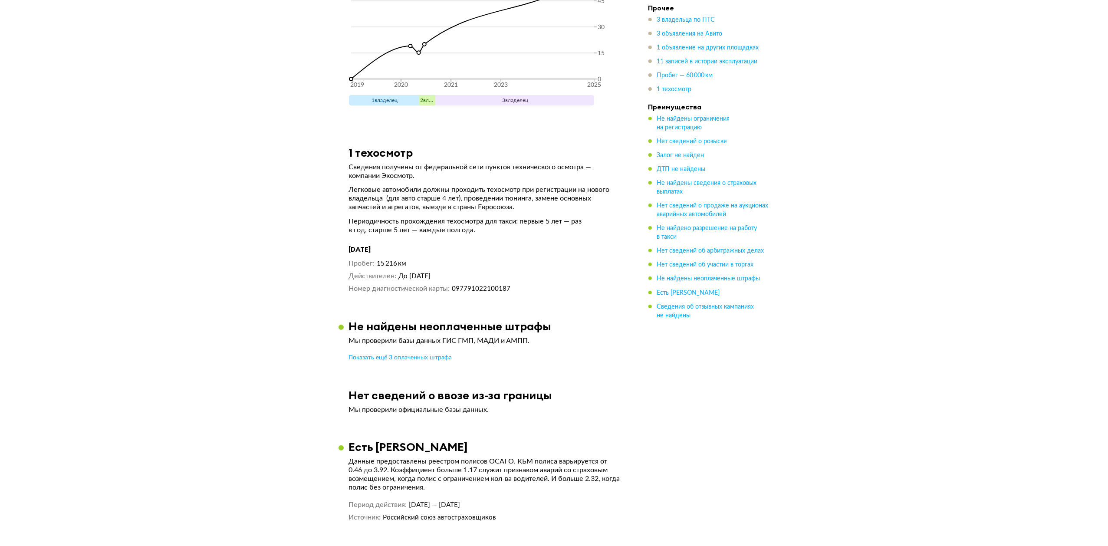
scroll to position [3108, 0]
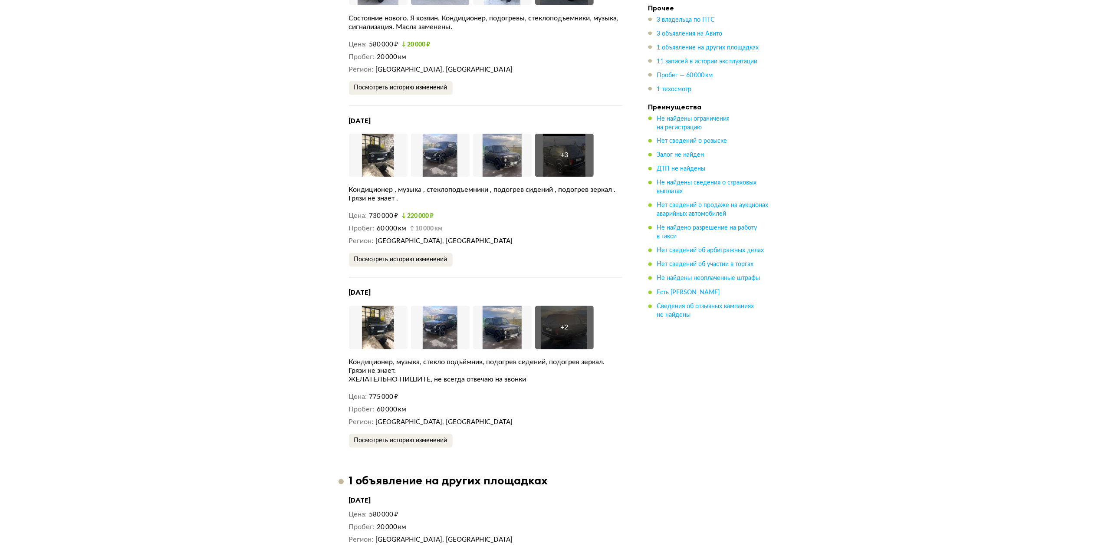
scroll to position [1598, 0]
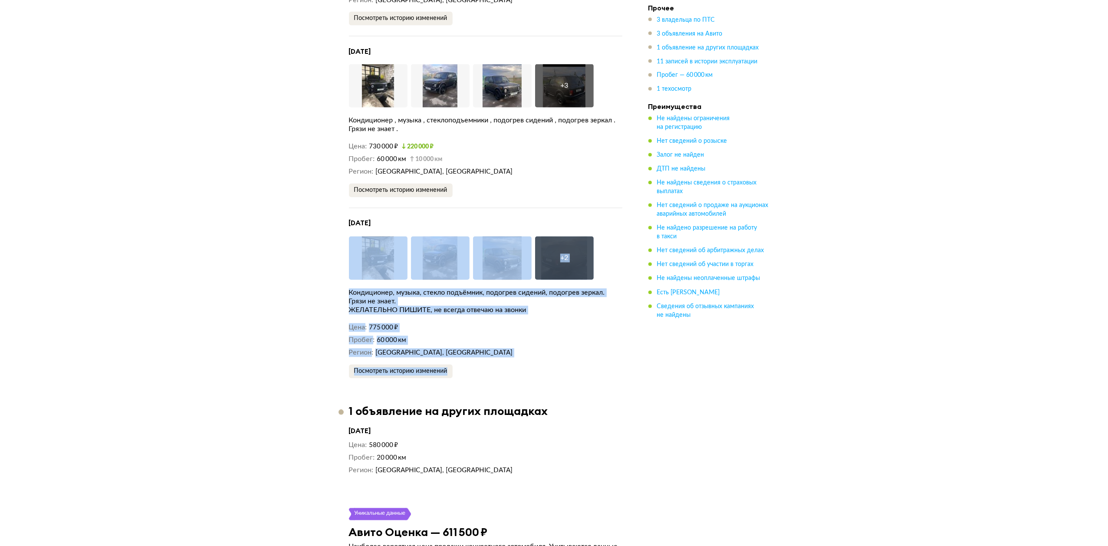
drag, startPoint x: 567, startPoint y: 366, endPoint x: 233, endPoint y: 147, distance: 399.3
click at [238, 152] on div "LADA 4x4, 2019 Отчёт от 10 августа 2025 года Ccылка на отчёт скопирована Скачат…" at bounding box center [554, 387] width 1108 height 3887
click at [300, 307] on div "LADA 4x4, 2019 Отчёт от 10 августа 2025 года Ccылка на отчёт скопирована Скачат…" at bounding box center [554, 387] width 1108 height 3887
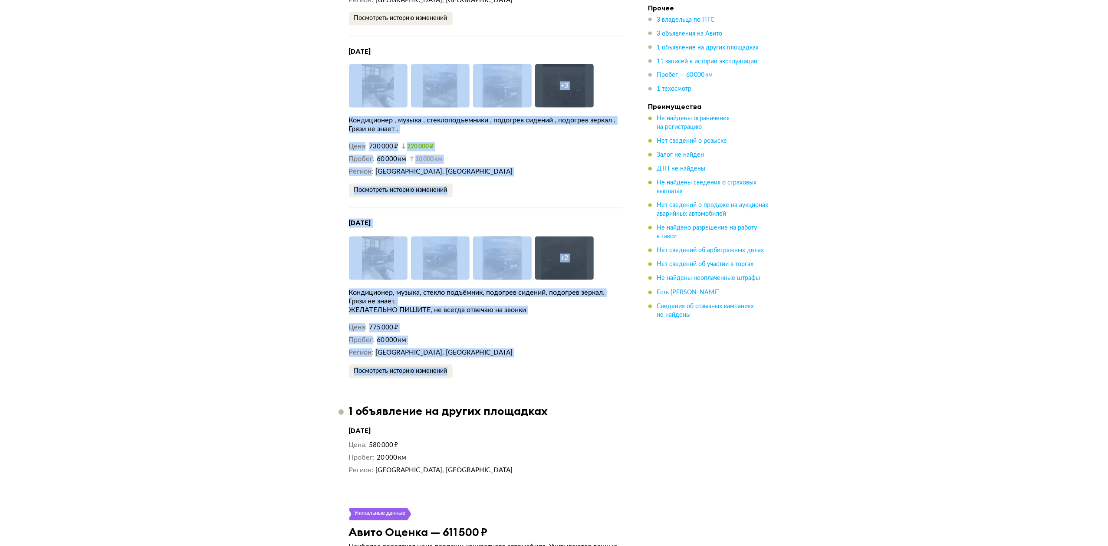
drag, startPoint x: 627, startPoint y: 393, endPoint x: 176, endPoint y: 54, distance: 564.0
click at [173, 12] on div "LADA 4x4, 2019 Отчёт от 10 августа 2025 года Ccылка на отчёт скопирована Скачат…" at bounding box center [554, 387] width 1108 height 3887
click at [274, 297] on div "LADA 4x4, 2019 Отчёт от 10 августа 2025 года Ccылка на отчёт скопирована Скачат…" at bounding box center [554, 387] width 1108 height 3887
drag, startPoint x: 577, startPoint y: 358, endPoint x: 48, endPoint y: -31, distance: 656.7
click at [48, 0] on html "Проверить Помощь a.shkurko@freshauto.ru Помощь Отчёты a.shkurko@freshauto.ru LA…" at bounding box center [554, 441] width 1108 height 4079
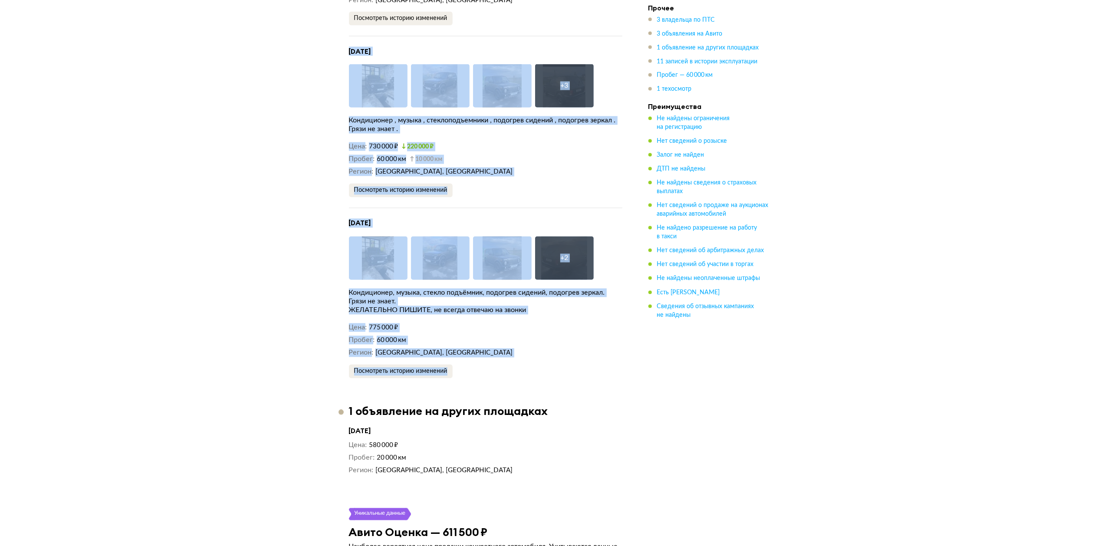
scroll to position [1546, 0]
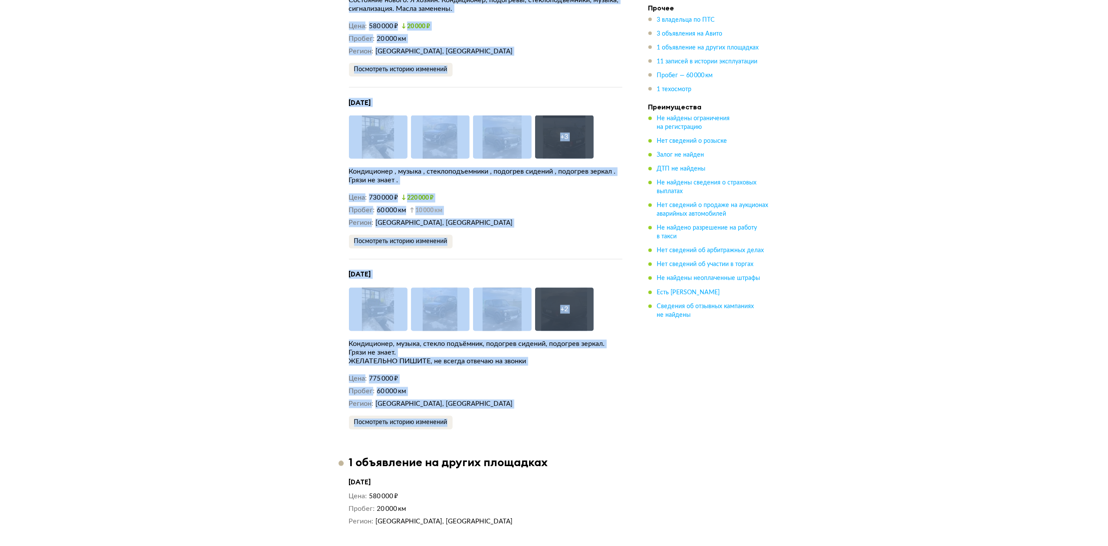
click at [122, 379] on div "LADA 4x4, 2019 Отчёт от 10 августа 2025 года Ccылка на отчёт скопирована Скачат…" at bounding box center [554, 438] width 1108 height 3887
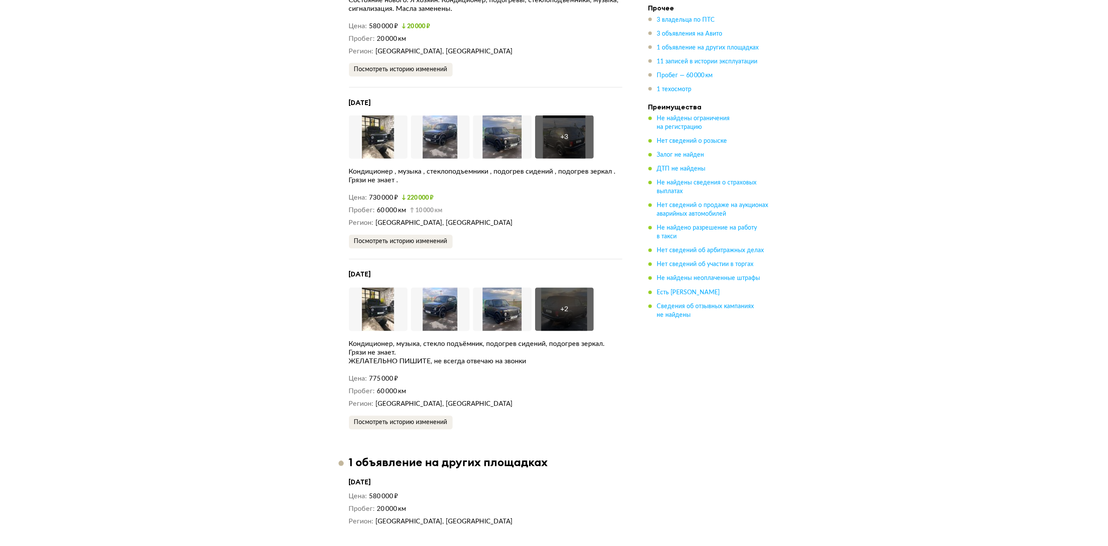
drag, startPoint x: 517, startPoint y: 452, endPoint x: 161, endPoint y: 58, distance: 531.2
click at [169, 71] on div "LADA 4x4, 2019 Отчёт от 10 августа 2025 года Ccылка на отчёт скопирована Скачат…" at bounding box center [554, 438] width 1108 height 3887
click at [234, 333] on div "LADA 4x4, 2019 Отчёт от 10 августа 2025 года Ccылка на отчёт скопирована Скачат…" at bounding box center [554, 438] width 1108 height 3887
drag, startPoint x: 760, startPoint y: 481, endPoint x: 193, endPoint y: -12, distance: 751.5
click at [193, 0] on html "Проверить Помощь a.shkurko@freshauto.ru Помощь Отчёты a.shkurko@freshauto.ru LA…" at bounding box center [554, 493] width 1108 height 4079
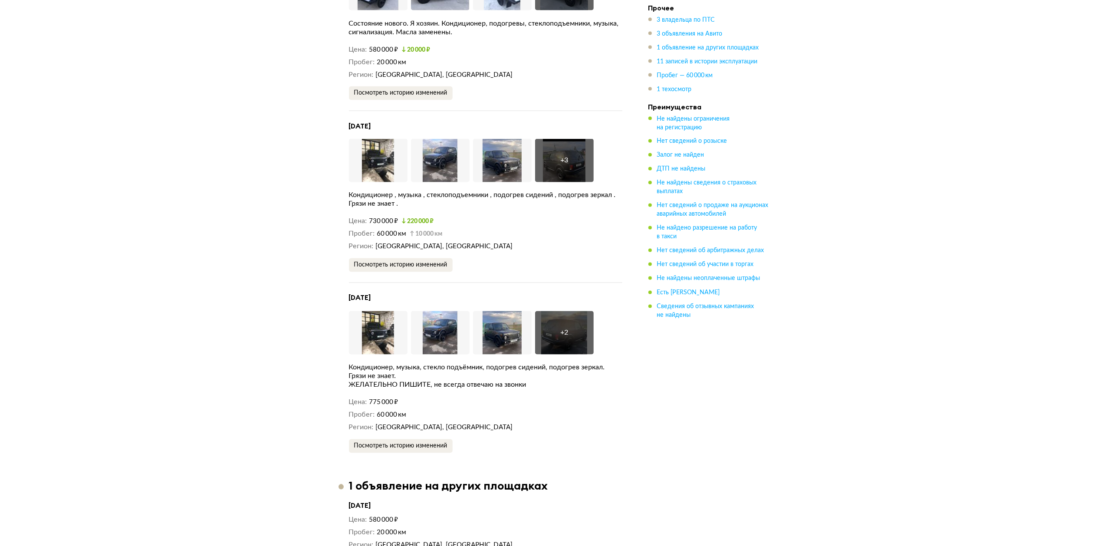
click at [168, 260] on div "LADA 4x4, 2019 Отчёт от 10 августа 2025 года Ccылка на отчёт скопирована Скачат…" at bounding box center [554, 462] width 1108 height 3887
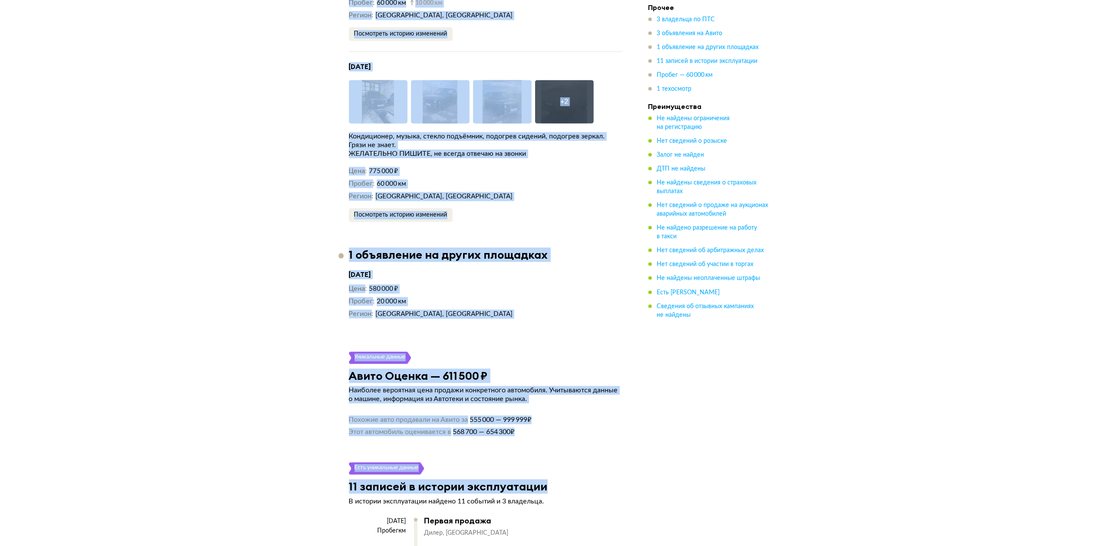
scroll to position [1892, 0]
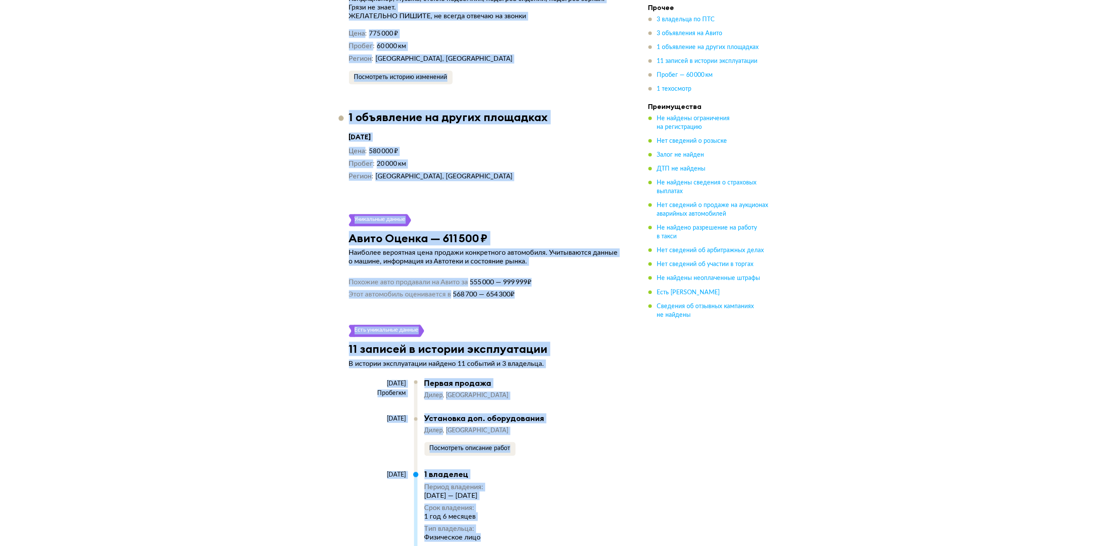
drag, startPoint x: 284, startPoint y: 141, endPoint x: 719, endPoint y: 377, distance: 496.0
click at [772, 501] on div "LADA 4x4, 2019 Отчёт от 10 августа 2025 года Ccылка на отчёт скопирована Скачат…" at bounding box center [554, 93] width 1108 height 3887
click at [818, 437] on div "LADA 4x4, 2019 Отчёт от 10 августа 2025 года Ccылка на отчёт скопирована Скачат…" at bounding box center [554, 93] width 1108 height 3887
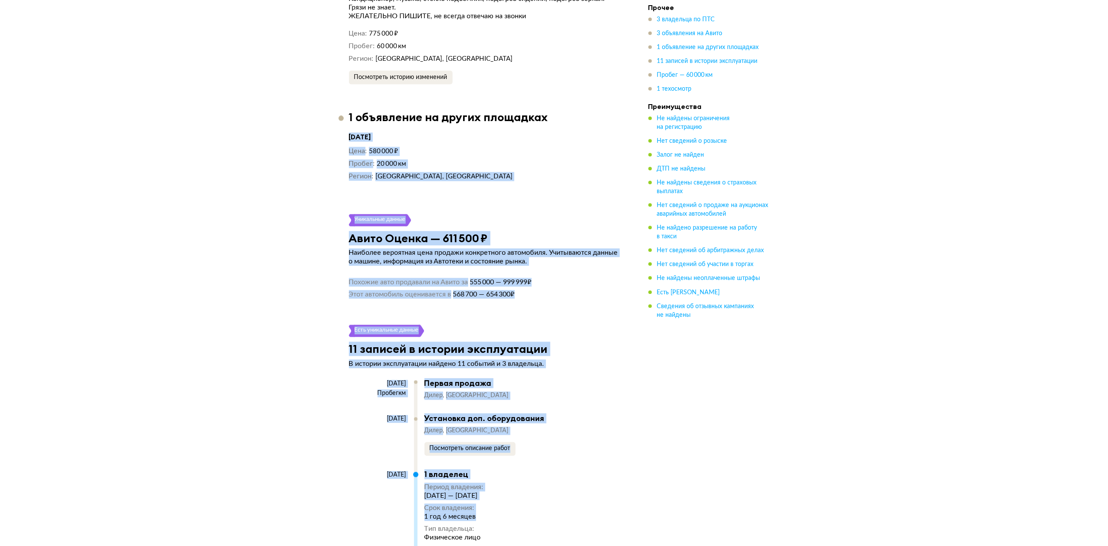
drag, startPoint x: 502, startPoint y: 450, endPoint x: 186, endPoint y: 162, distance: 427.2
click at [251, 44] on div "LADA 4x4, 2019 Отчёт от 10 августа 2025 года Ccылка на отчёт скопирована Скачат…" at bounding box center [554, 93] width 1108 height 3887
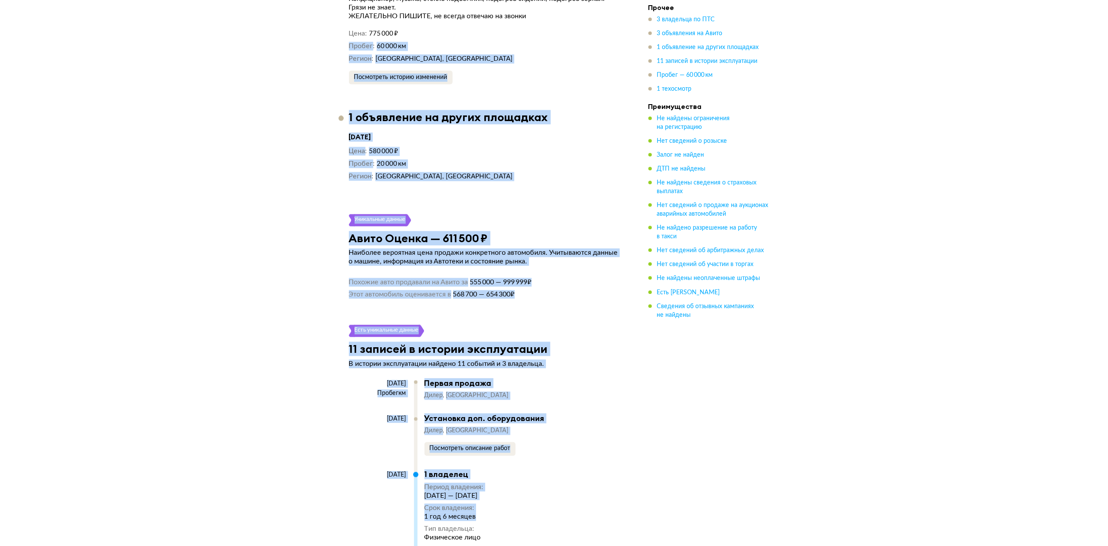
click at [132, 202] on div "LADA 4x4, 2019 Отчёт от 10 августа 2025 года Ccылка на отчёт скопирована Скачат…" at bounding box center [554, 93] width 1108 height 3887
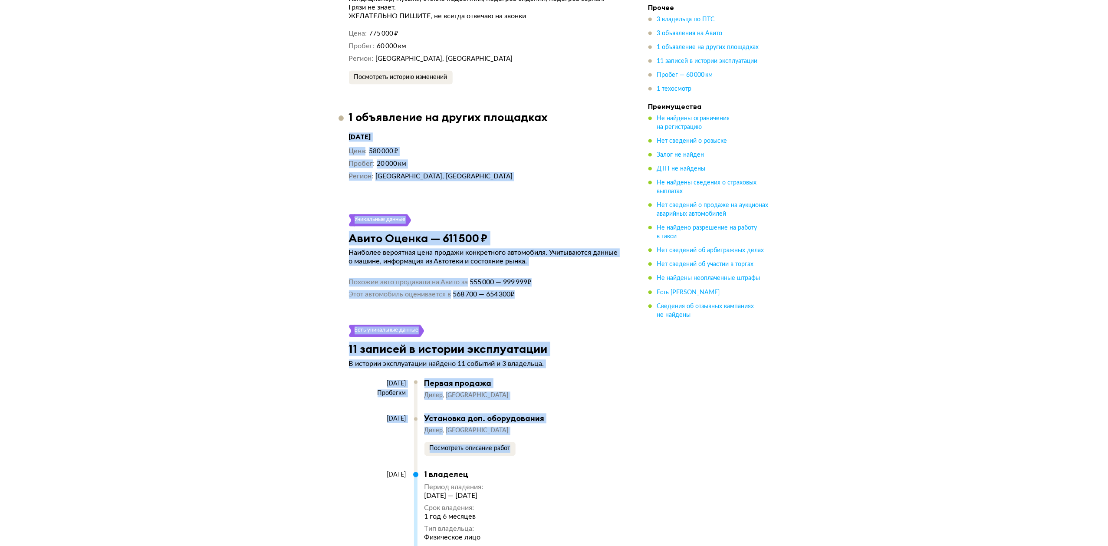
drag, startPoint x: 154, startPoint y: 92, endPoint x: 704, endPoint y: 462, distance: 662.9
click at [799, 546] on html "Проверить Помощь a.shkurko@freshauto.ru Помощь Отчёты a.shkurko@freshauto.ru LA…" at bounding box center [554, 147] width 1108 height 4079
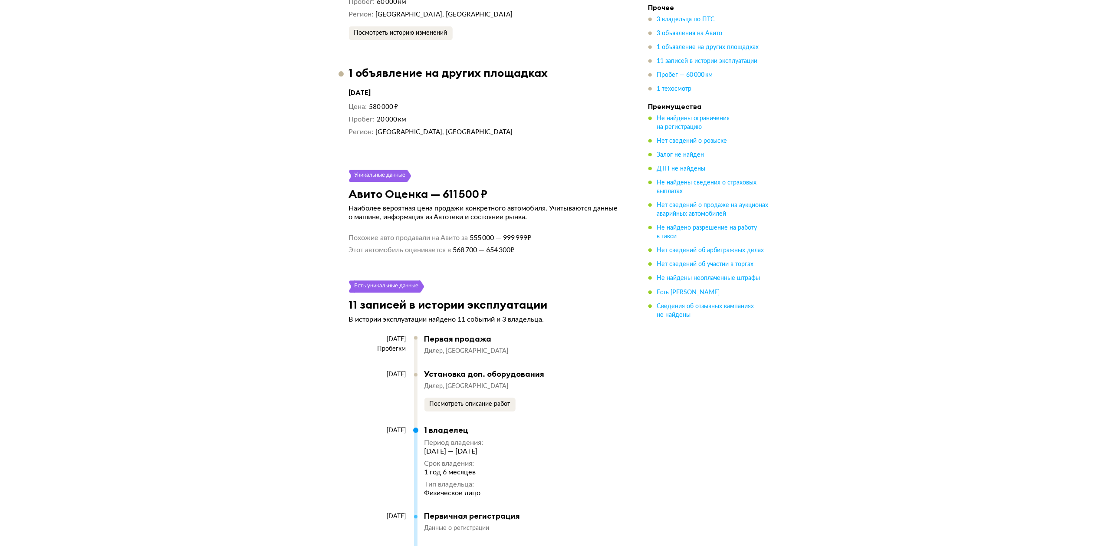
click at [692, 450] on div "Прочее 3 владельца по ПТС 3 объявления на Авито 1 объявление на других площадка…" at bounding box center [710, 58] width 122 height 3799
click at [139, 0] on html "Проверить Помощь a.shkurko@freshauto.ru Помощь Отчёты a.shkurko@freshauto.ru LA…" at bounding box center [554, 103] width 1108 height 4079
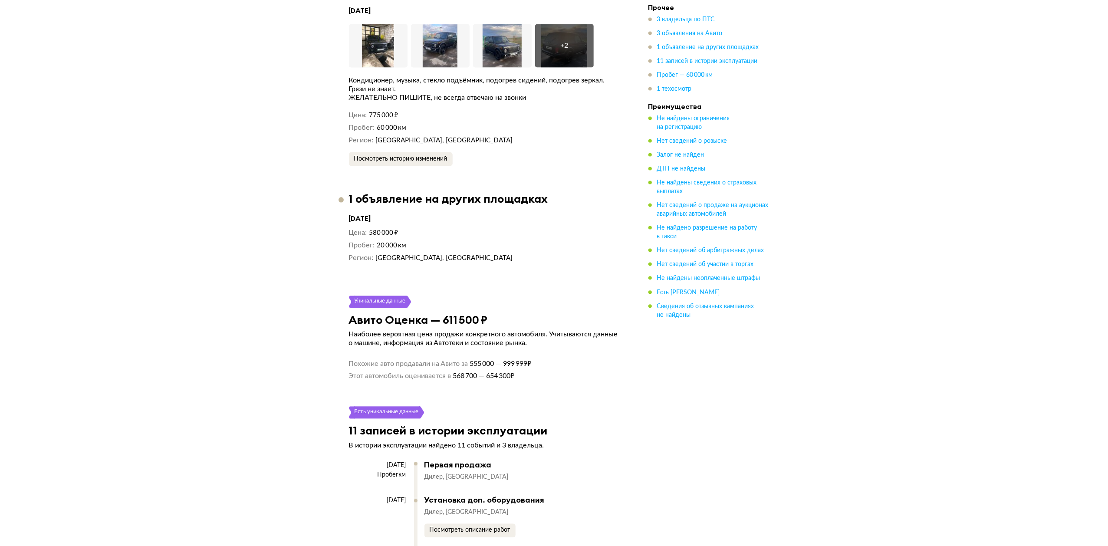
click at [161, 181] on div "LADA 4x4, 2019 Отчёт от 10 августа 2025 года Ccылка на отчёт скопирована Скачат…" at bounding box center [554, 174] width 1108 height 3887
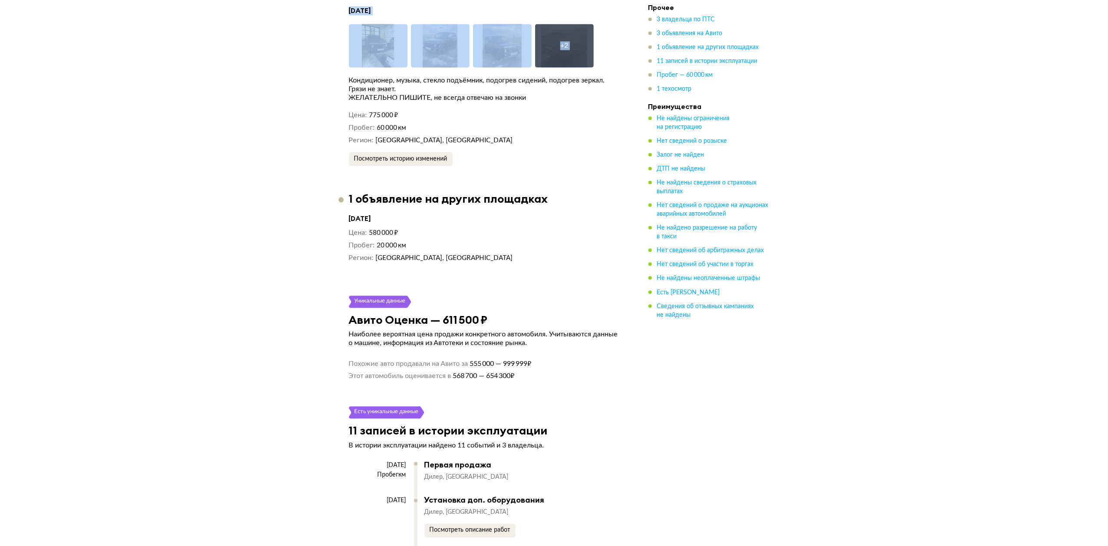
drag, startPoint x: 205, startPoint y: 89, endPoint x: 755, endPoint y: 503, distance: 687.6
click at [824, 546] on html "Проверить Помощь a.shkurko@freshauto.ru Помощь Отчёты a.shkurko@freshauto.ru LA…" at bounding box center [554, 229] width 1108 height 4079
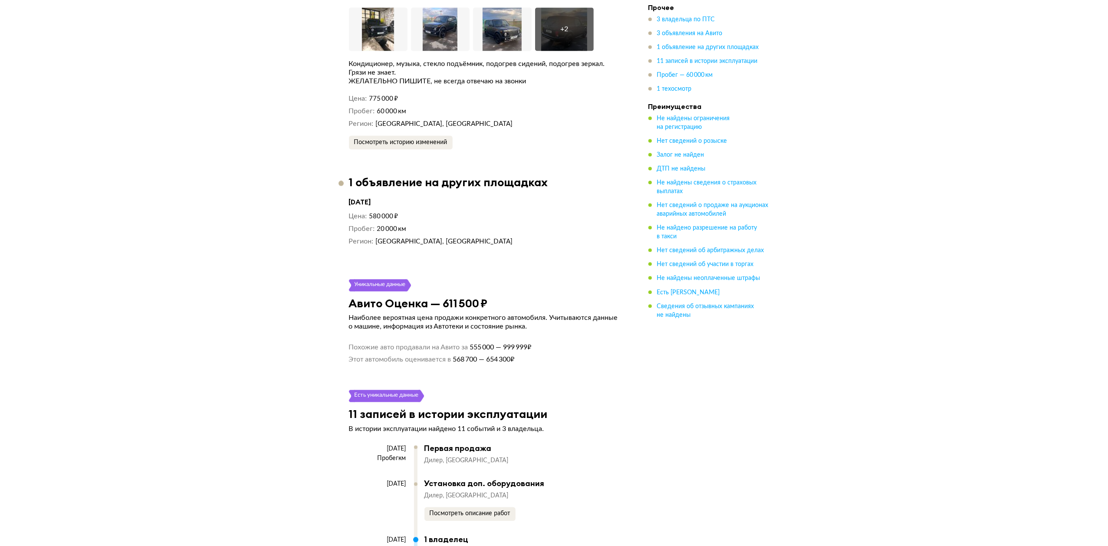
click at [748, 502] on div "Прочее 3 владельца по ПТС 3 объявления на Авито 1 объявление на других площадка…" at bounding box center [710, 167] width 122 height 3799
drag, startPoint x: 274, startPoint y: 124, endPoint x: 181, endPoint y: 52, distance: 118.0
click at [193, 4] on div "LADA 4x4, 2019 Отчёт от 10 августа 2025 года Ccылка на отчёт скопирована Скачат…" at bounding box center [554, 158] width 1108 height 3887
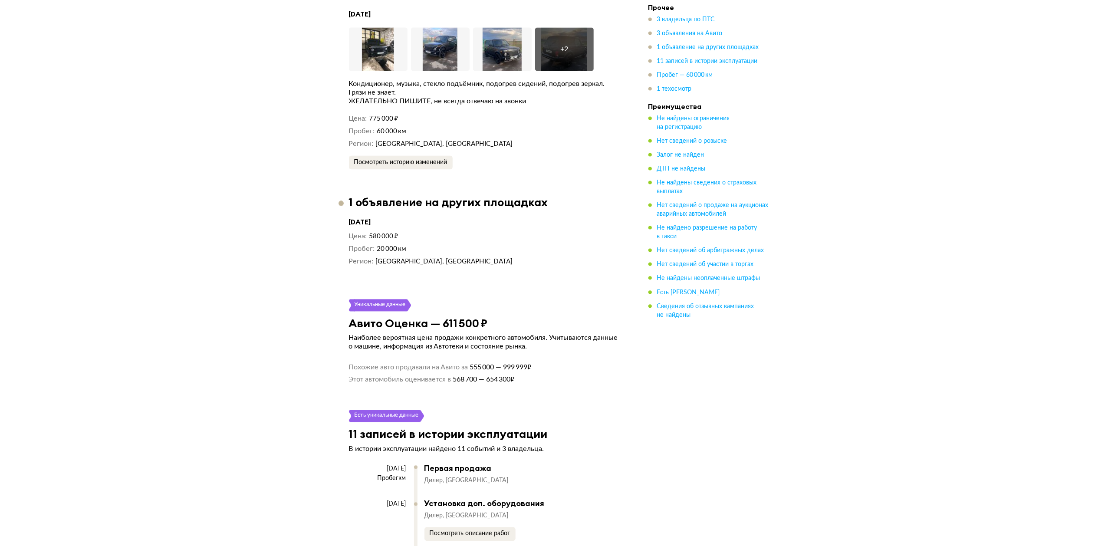
click at [144, 196] on div "LADA 4x4, 2019 Отчёт от 10 августа 2025 года Ccылка на отчёт скопирована Скачат…" at bounding box center [554, 178] width 1108 height 3887
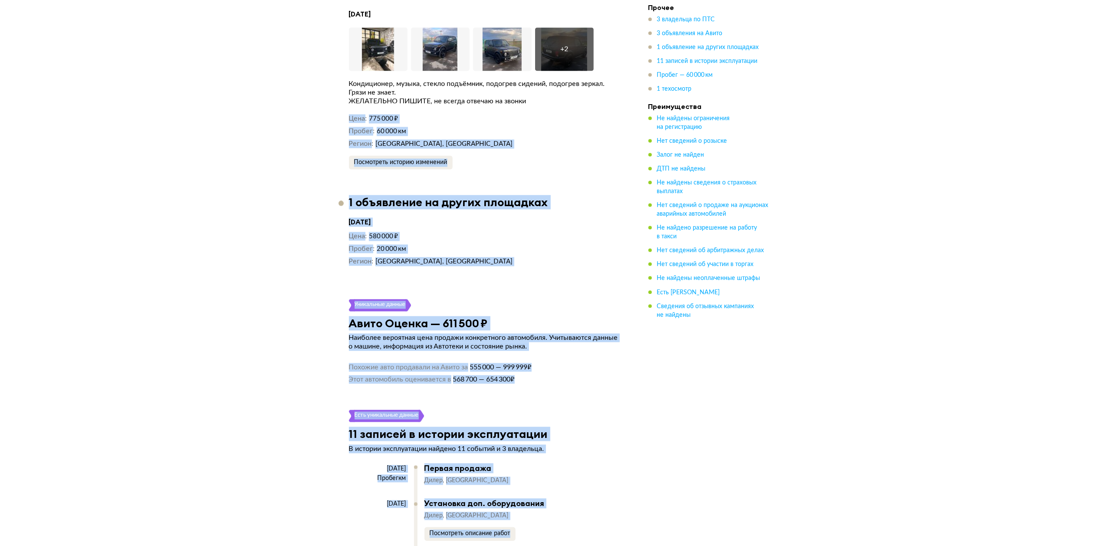
drag, startPoint x: 123, startPoint y: 109, endPoint x: 761, endPoint y: 542, distance: 770.8
click at [765, 546] on html "Проверить Помощь a.shkurko@freshauto.ru Помощь Отчёты a.shkurko@freshauto.ru LA…" at bounding box center [554, 232] width 1108 height 4079
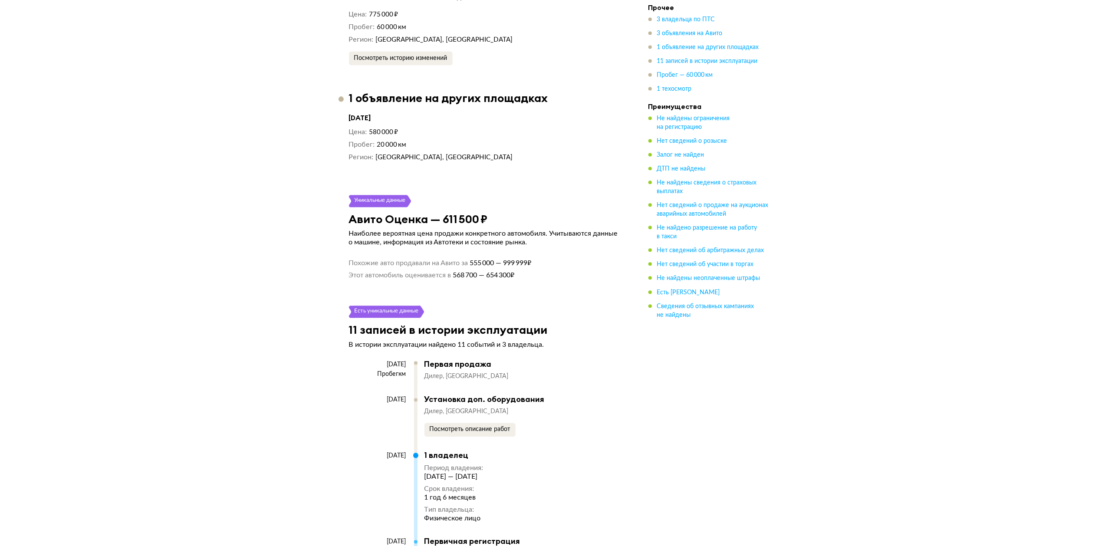
click at [702, 461] on div "Прочее 3 владельца по ПТС 3 объявления на Авито 1 объявление на других площадка…" at bounding box center [710, 83] width 122 height 3799
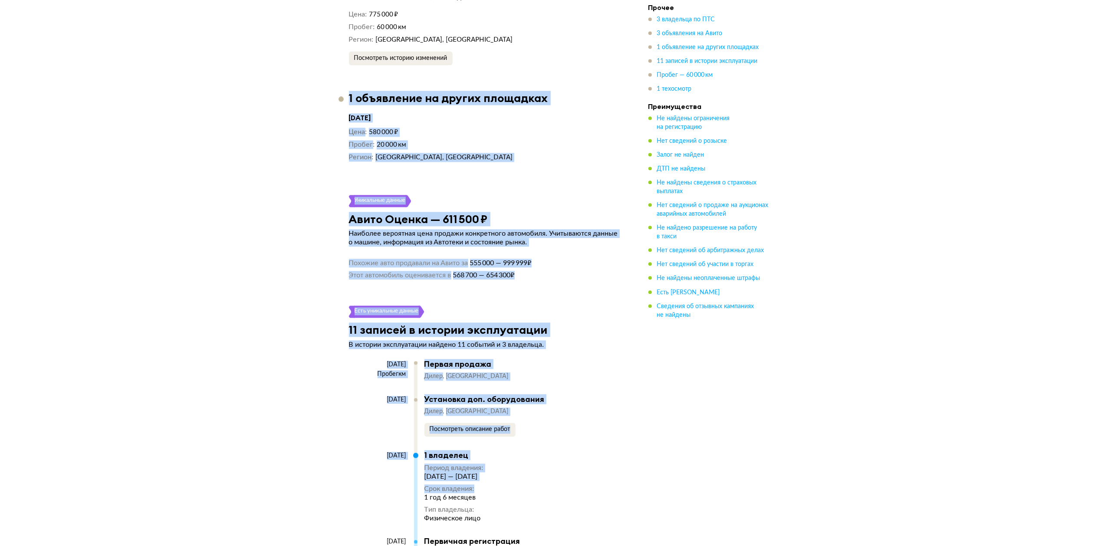
drag, startPoint x: 219, startPoint y: 167, endPoint x: 160, endPoint y: 125, distance: 72.6
click at [141, 0] on html "Проверить Помощь a.shkurko@freshauto.ru Помощь Отчёты a.shkurko@freshauto.ru LA…" at bounding box center [554, 128] width 1108 height 4079
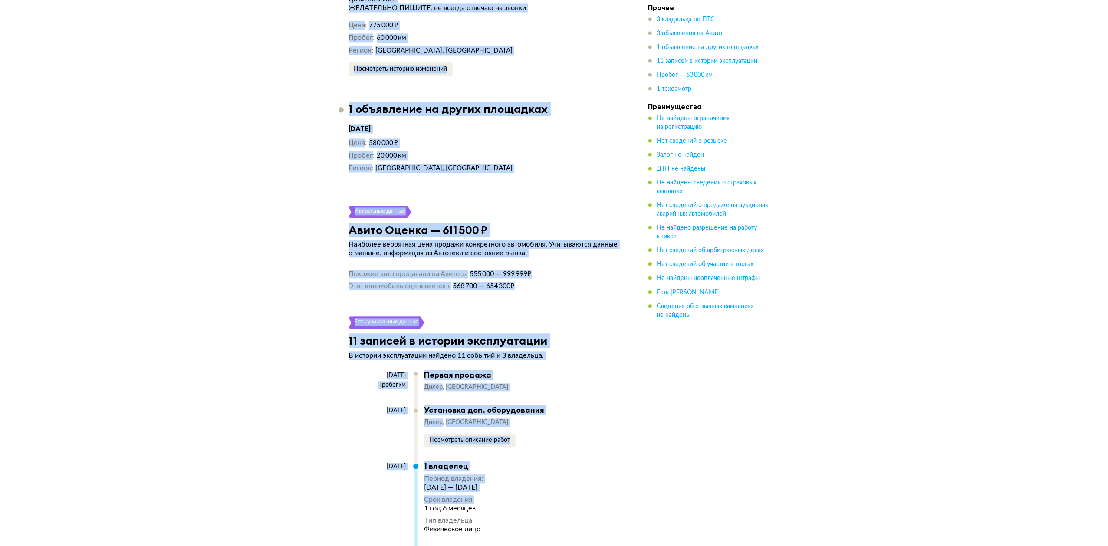
click at [187, 198] on div "LADA 4x4, 2019 Отчёт от 10 августа 2025 года Ccылка на отчёт скопирована Скачат…" at bounding box center [554, 84] width 1108 height 3887
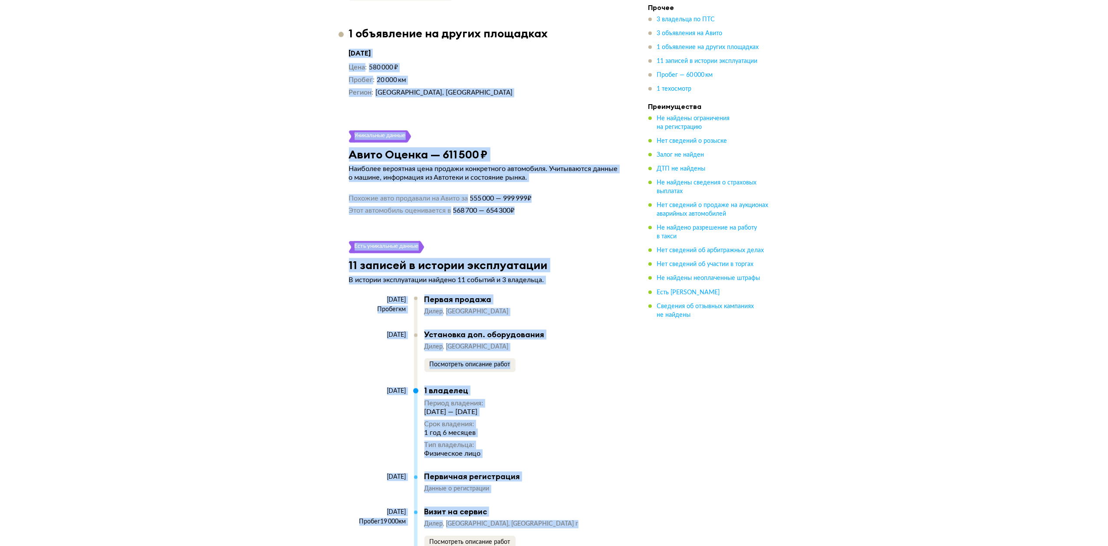
drag, startPoint x: 190, startPoint y: 109, endPoint x: 728, endPoint y: 420, distance: 620.9
click at [831, 546] on html "Проверить Помощь a.shkurko@freshauto.ru Помощь Отчёты a.shkurko@freshauto.ru LA…" at bounding box center [554, 63] width 1108 height 4079
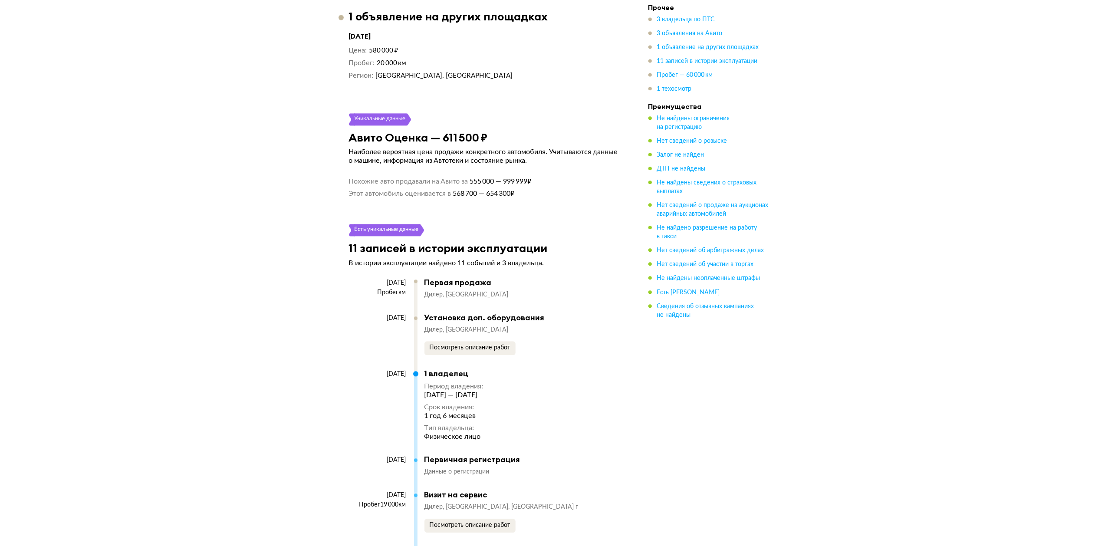
click at [717, 412] on div "Прочее 3 владельца по ПТС 3 объявления на Авито 1 объявление на других площадка…" at bounding box center [710, 1] width 122 height 3799
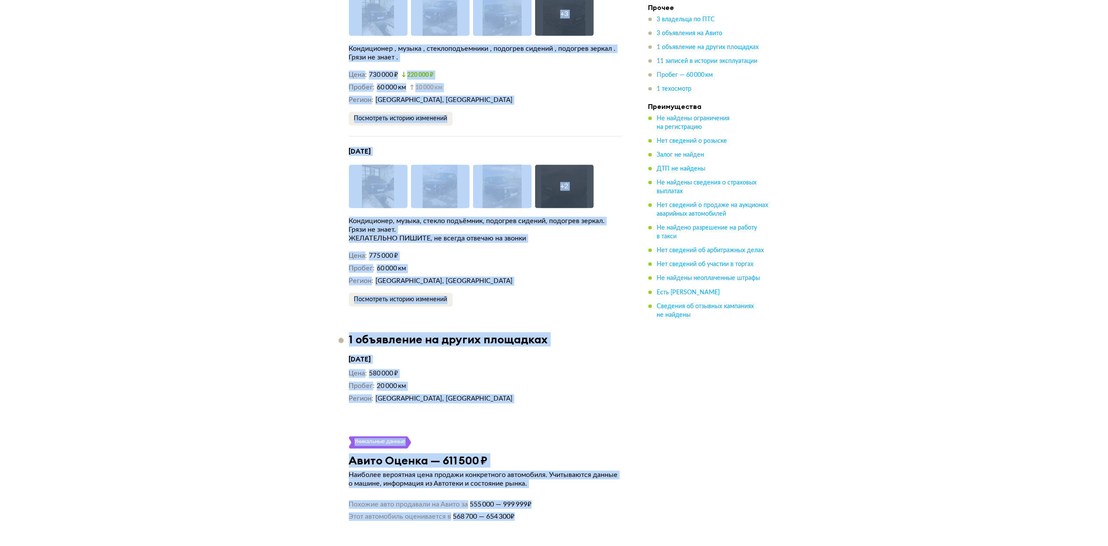
drag, startPoint x: 640, startPoint y: 501, endPoint x: 171, endPoint y: 186, distance: 564.7
click at [115, 0] on html "Проверить Помощь a.shkurko@freshauto.ru Помощь Отчёты a.shkurko@freshauto.ru LA…" at bounding box center [554, 369] width 1108 height 4079
click at [211, 271] on div "LADA 4x4, 2019 Отчёт от 10 августа 2025 года Ccылка на отчёт скопирована Скачат…" at bounding box center [554, 315] width 1108 height 3887
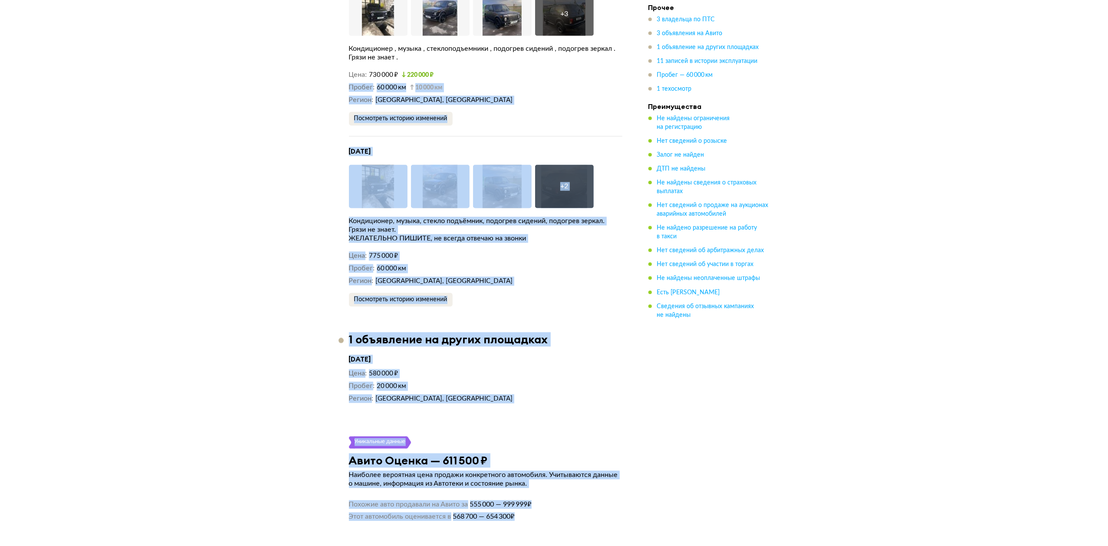
drag, startPoint x: 165, startPoint y: 87, endPoint x: 644, endPoint y: 488, distance: 624.8
click at [638, 546] on html "Проверить Помощь a.shkurko@freshauto.ru Помощь Отчёты a.shkurko@freshauto.ru LA…" at bounding box center [554, 369] width 1108 height 4079
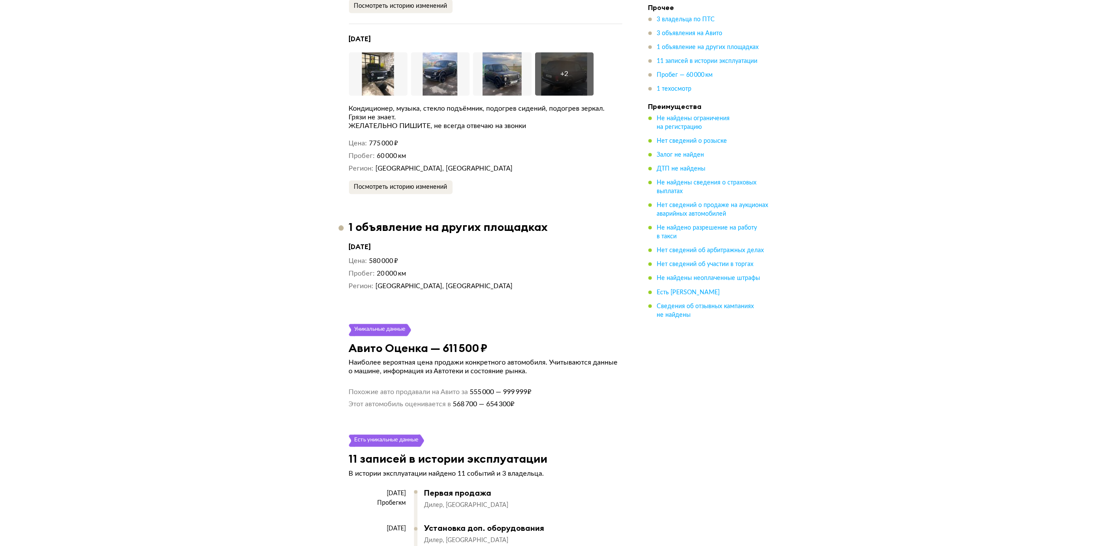
click at [667, 393] on div "Прочее 3 владельца по ПТС 3 объявления на Авито 1 объявление на других площадка…" at bounding box center [710, 212] width 122 height 3799
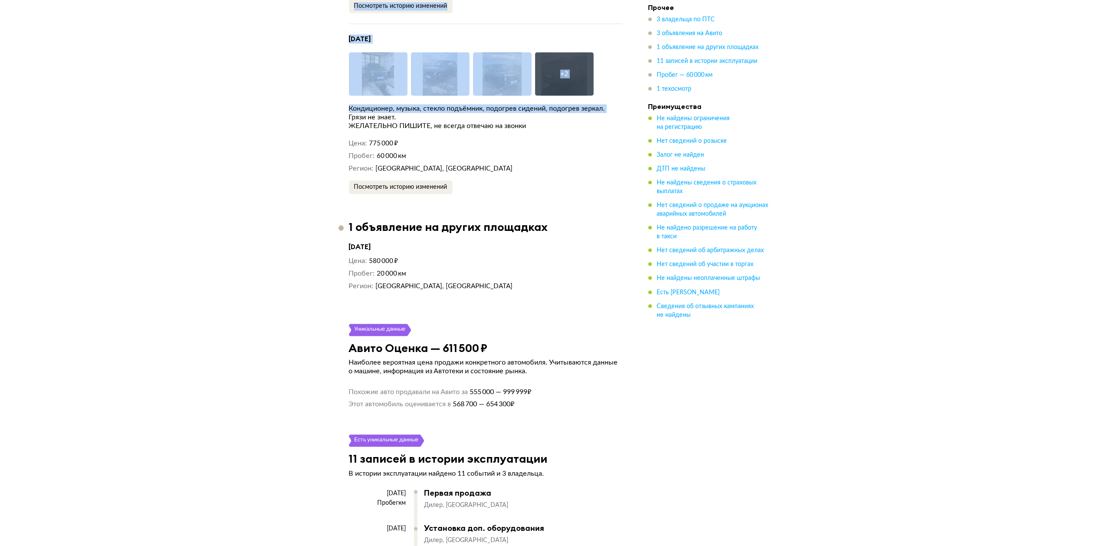
drag, startPoint x: 682, startPoint y: 505, endPoint x: 191, endPoint y: 204, distance: 575.4
click at [202, 66] on div "LADA 4x4, 2019 Отчёт от 10 августа 2025 года Ccылка на отчёт скопирована Скачат…" at bounding box center [554, 202] width 1108 height 3887
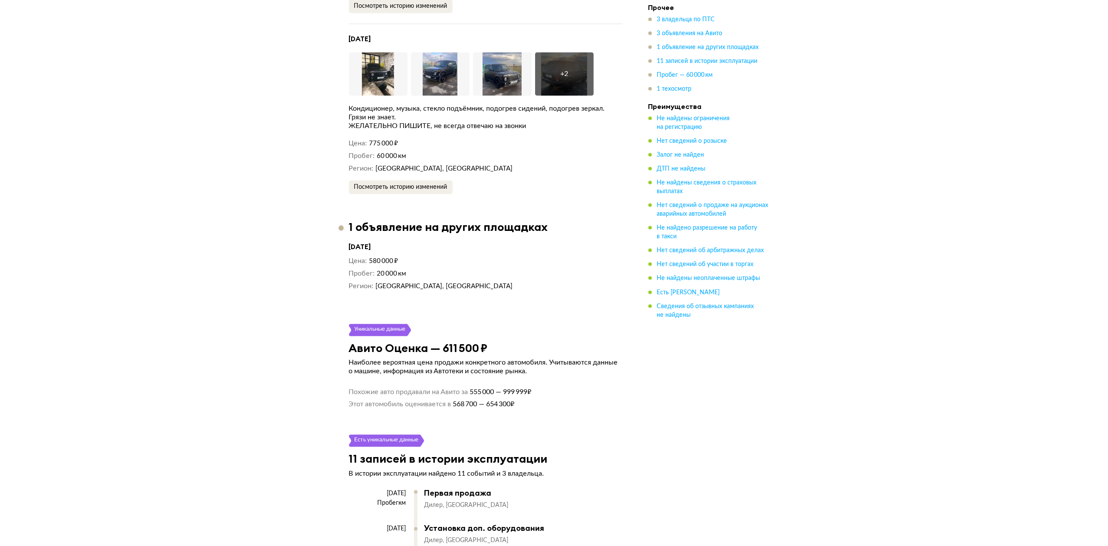
click at [190, 207] on div "LADA 4x4, 2019 Отчёт от 10 августа 2025 года Ccылка на отчёт скопирована Скачат…" at bounding box center [554, 202] width 1108 height 3887
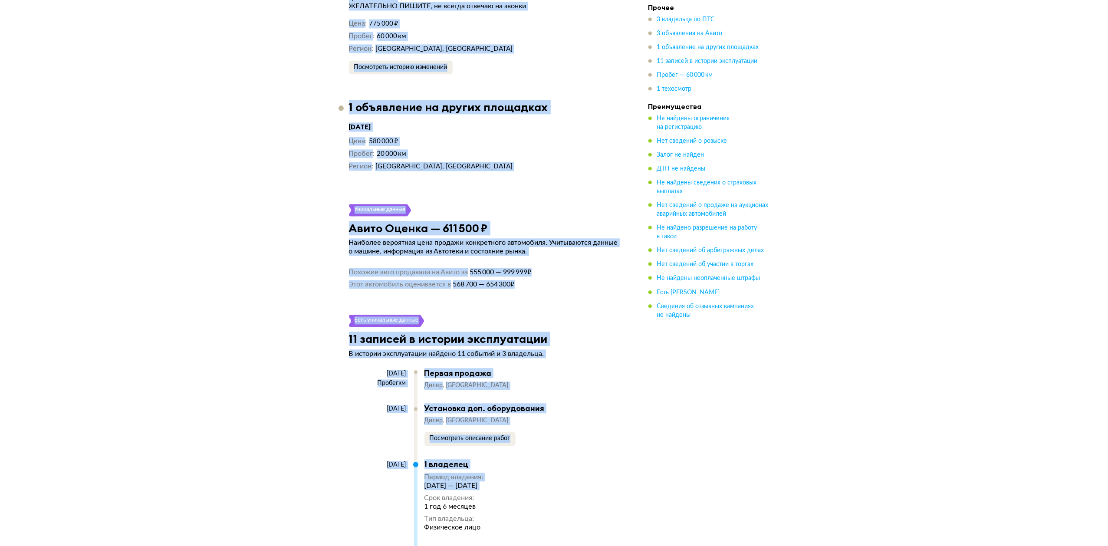
drag, startPoint x: 154, startPoint y: 8, endPoint x: 716, endPoint y: 453, distance: 717.3
click at [731, 542] on div "LADA 4x4, 2019 Отчёт от 10 августа 2025 года Ccылка на отчёт скопирована Скачат…" at bounding box center [554, 82] width 1108 height 3887
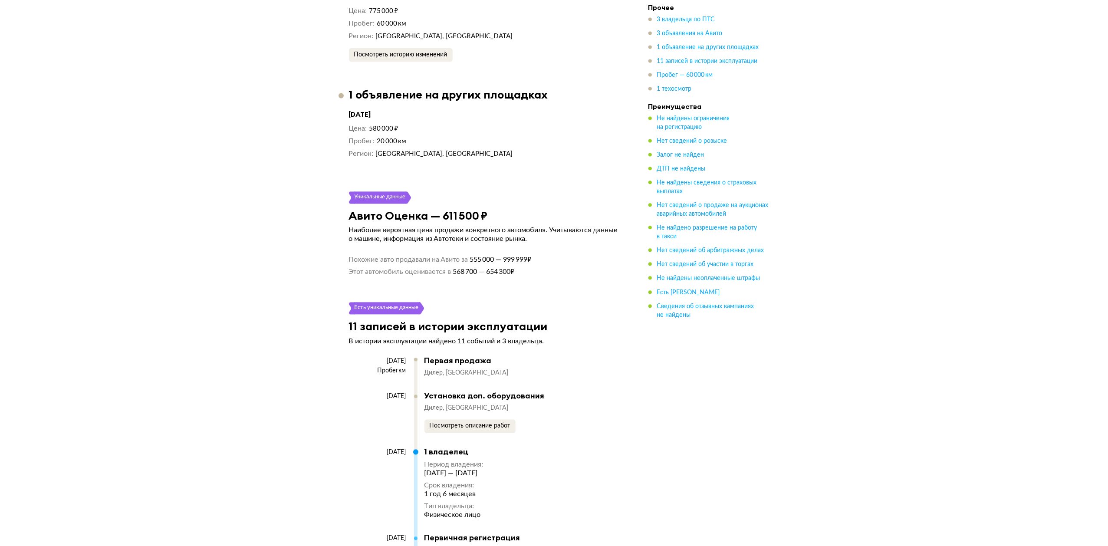
click at [716, 424] on div "Прочее 3 владельца по ПТС 3 объявления на Авито 1 объявление на других площадка…" at bounding box center [710, 79] width 122 height 3799
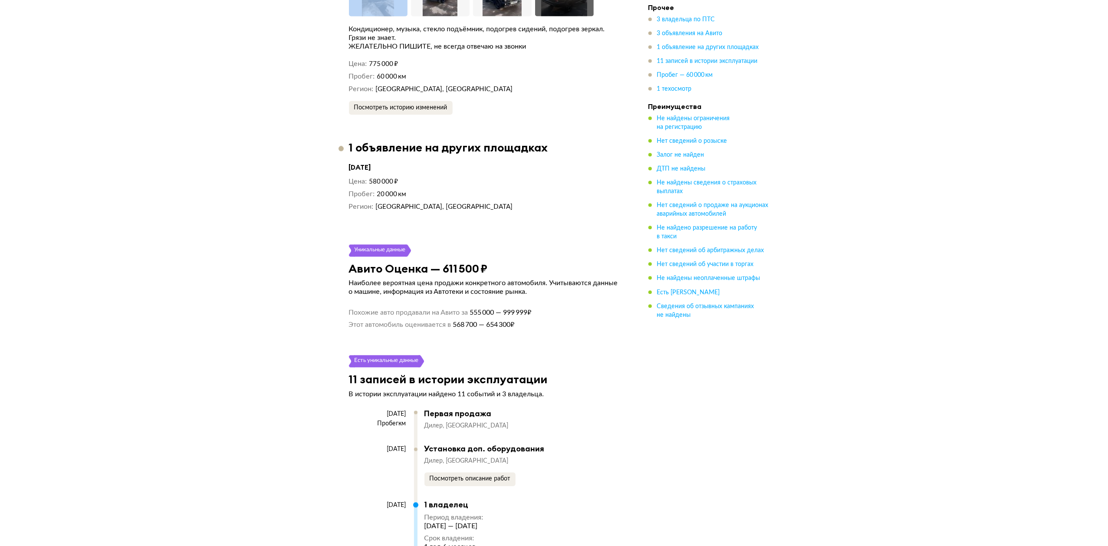
drag, startPoint x: 706, startPoint y: 483, endPoint x: 133, endPoint y: 91, distance: 694.1
click at [117, 0] on html "Проверить Помощь a.shkurko@freshauto.ru Помощь Отчёты a.shkurko@freshauto.ru LA…" at bounding box center [554, 177] width 1108 height 4079
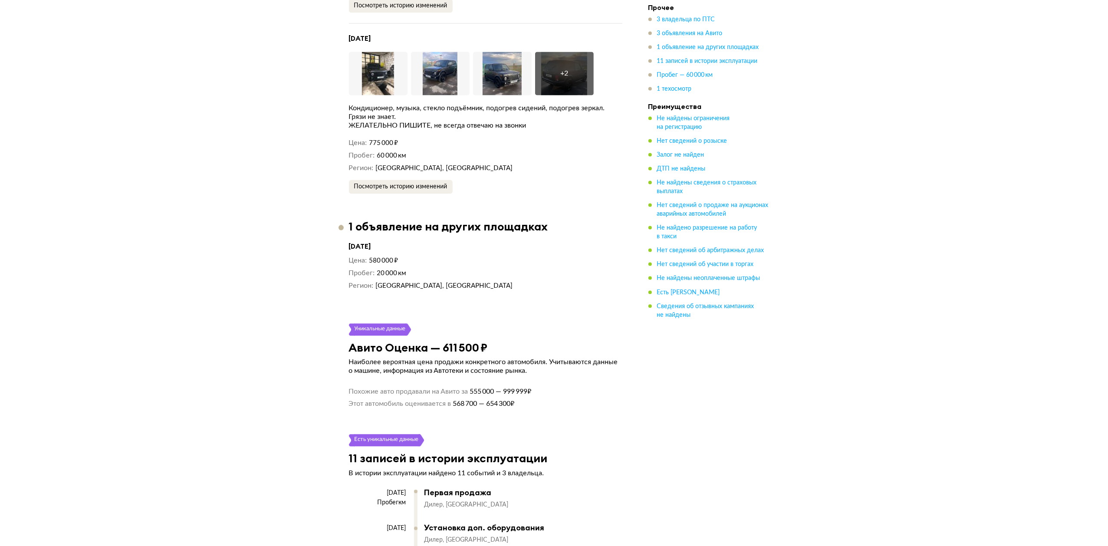
click at [223, 221] on div "LADA 4x4, 2019 Отчёт от 10 августа 2025 года Ccылка на отчёт скопирована Скачат…" at bounding box center [554, 202] width 1108 height 3887
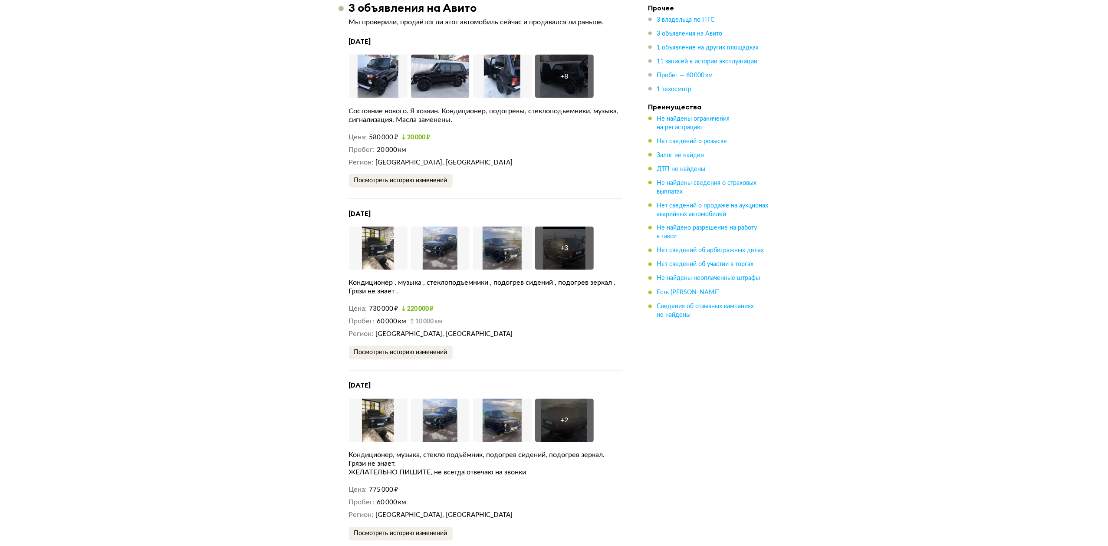
click at [690, 65] on span "11 записей в истории эксплуатации" at bounding box center [707, 61] width 101 height 9
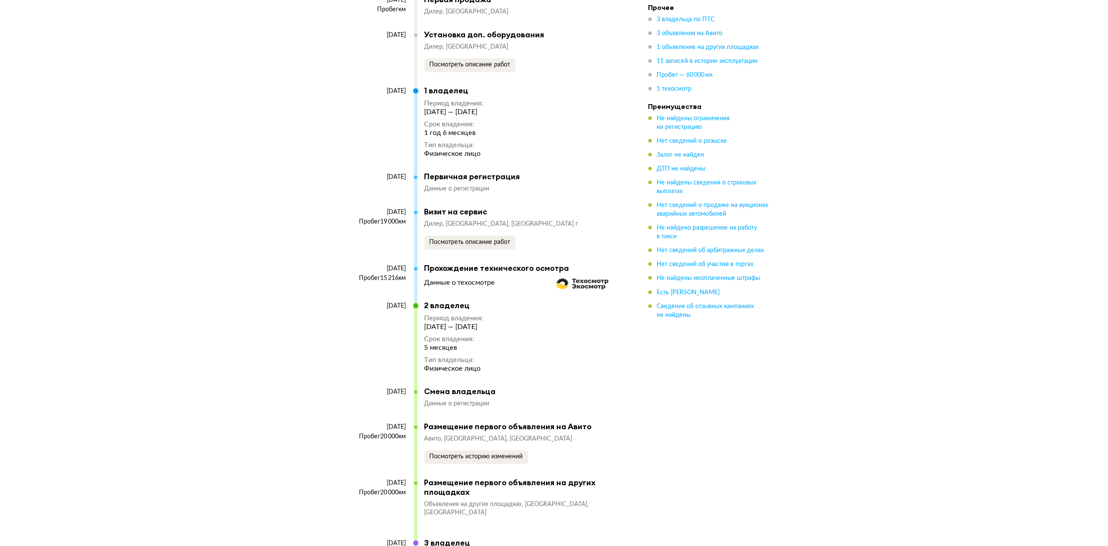
scroll to position [2306, 0]
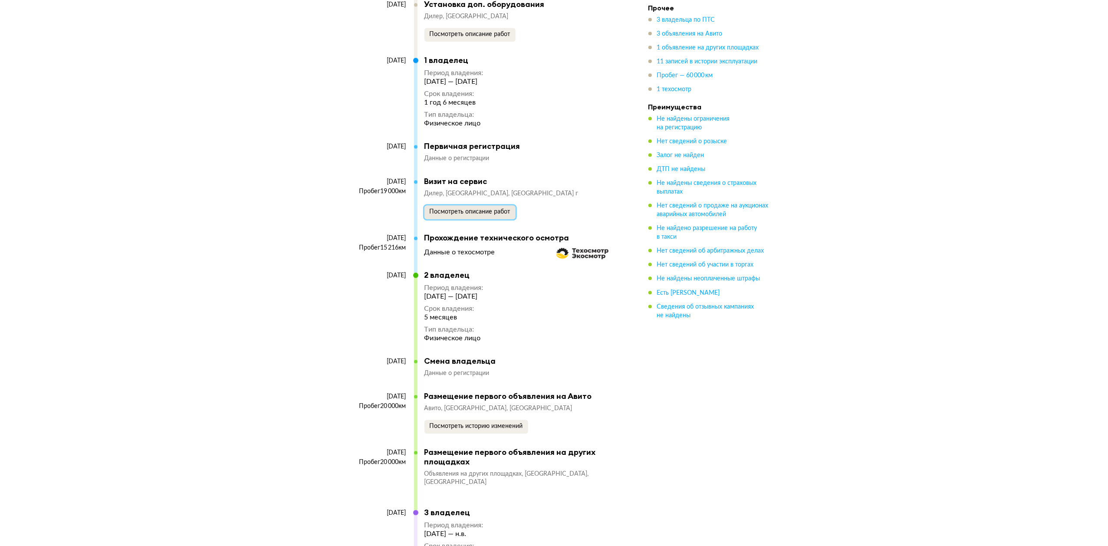
click at [486, 205] on button "Посмотреть описание работ" at bounding box center [470, 212] width 91 height 14
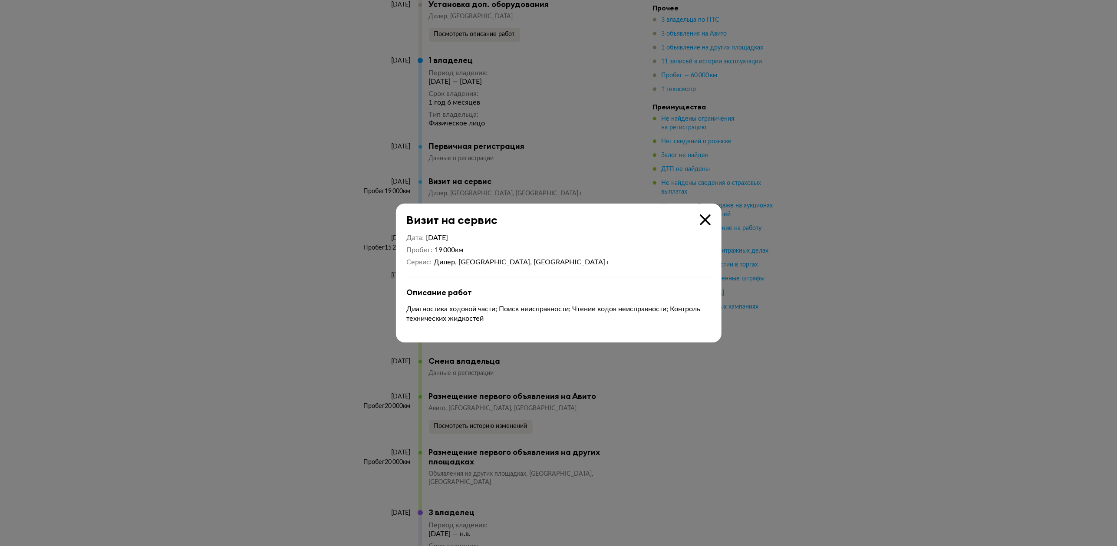
click at [705, 223] on icon at bounding box center [705, 219] width 11 height 11
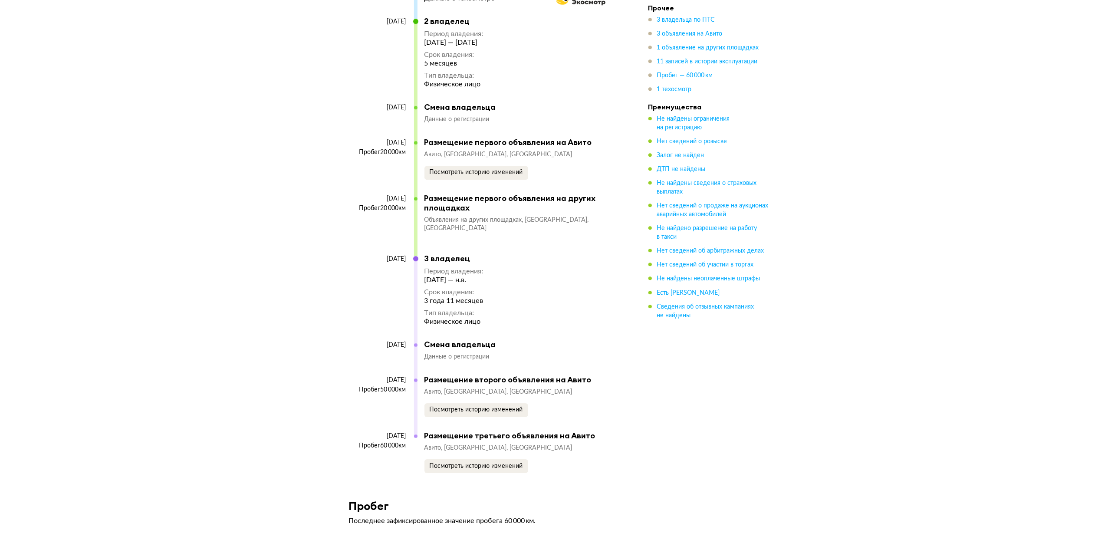
scroll to position [2584, 0]
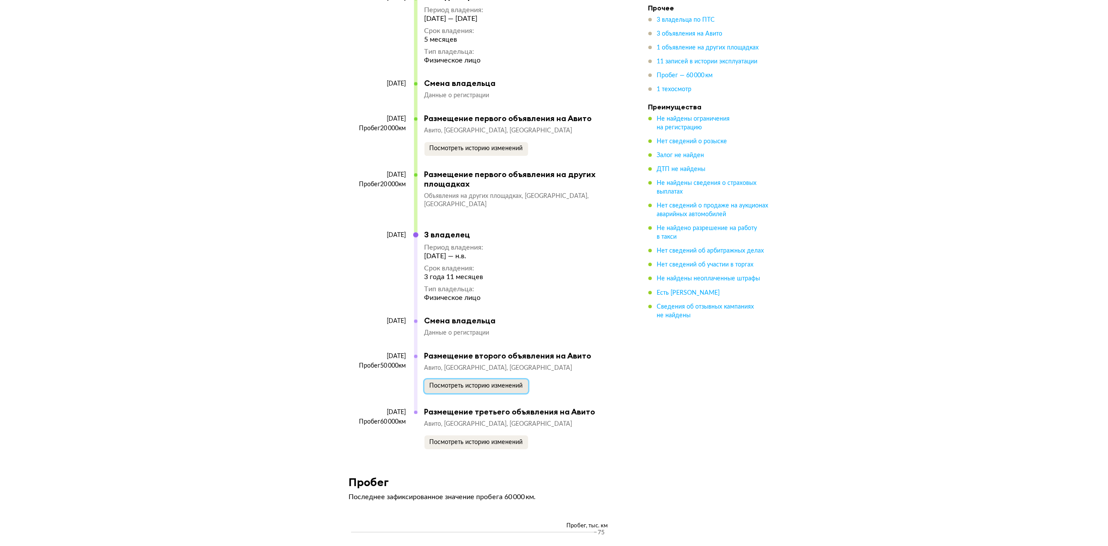
click at [509, 383] on span "Посмотреть историю изменений" at bounding box center [476, 386] width 93 height 6
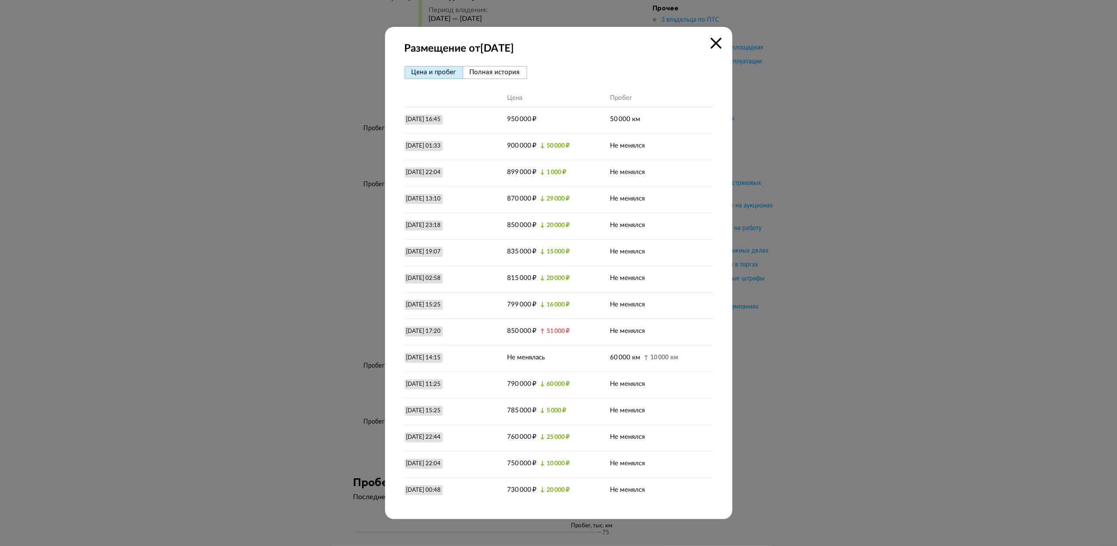
click at [711, 42] on icon at bounding box center [716, 43] width 11 height 11
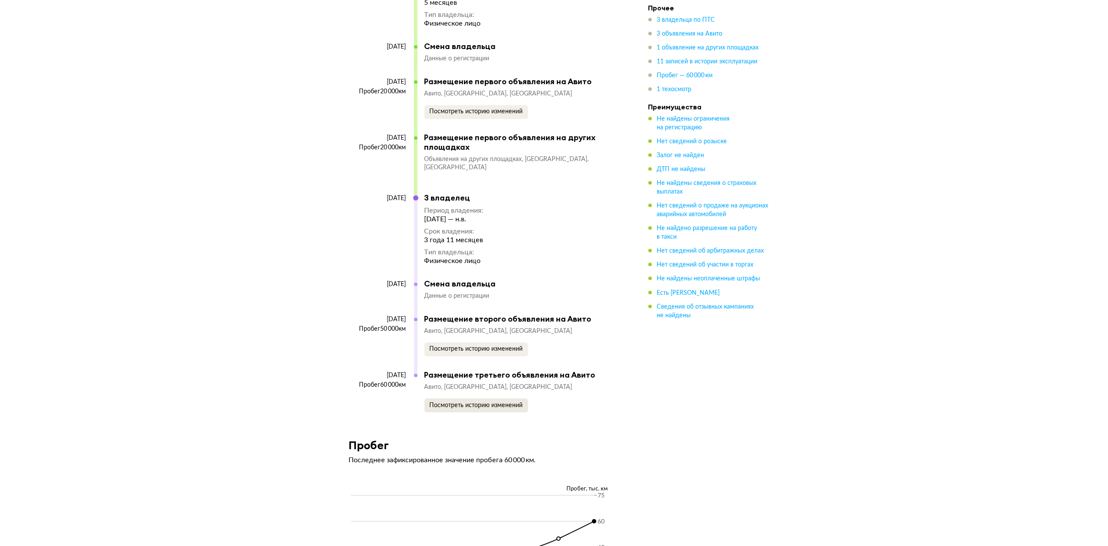
scroll to position [2654, 0]
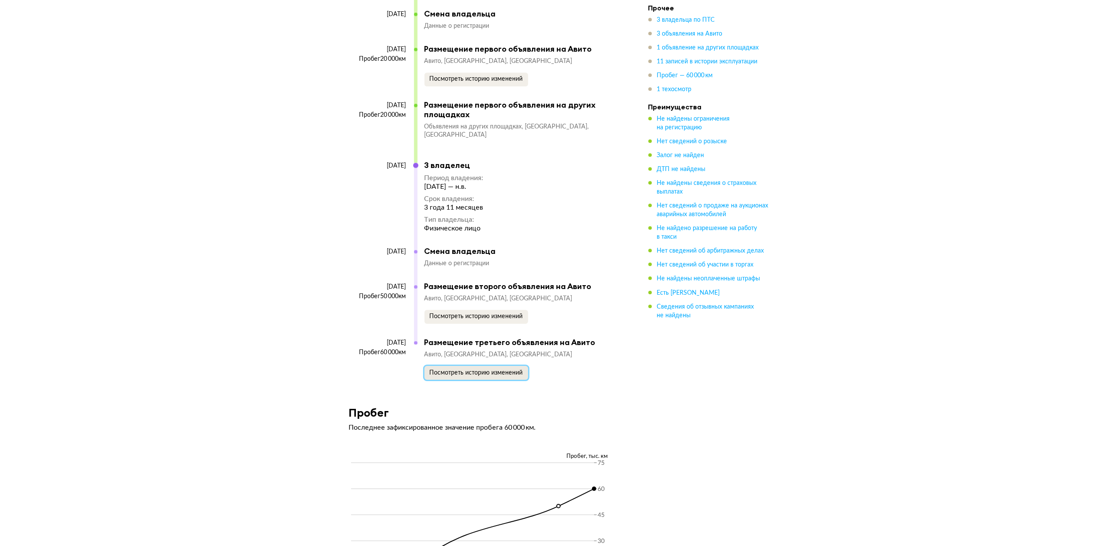
click at [469, 370] on span "Посмотреть историю изменений" at bounding box center [476, 373] width 93 height 6
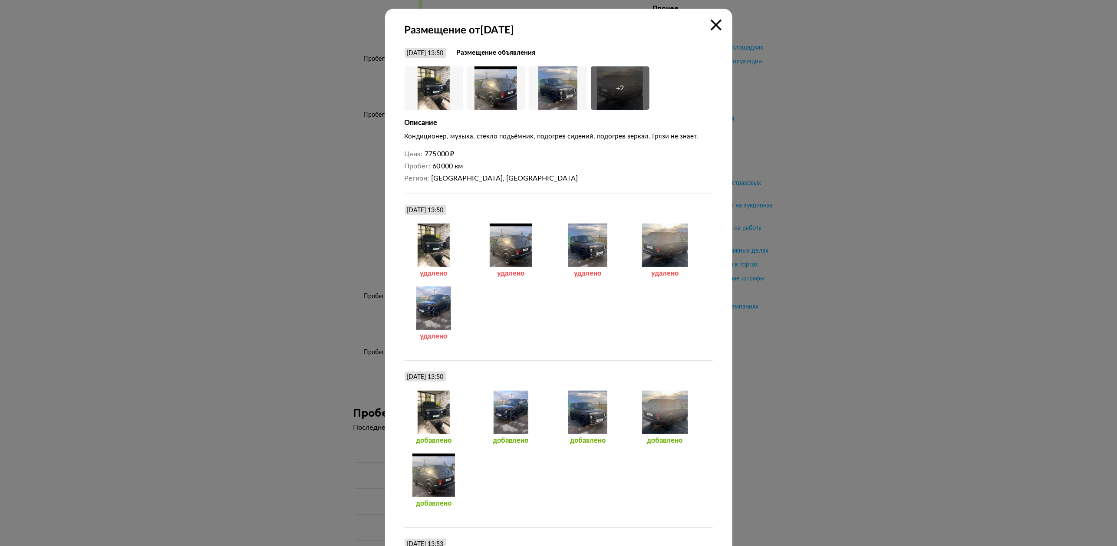
click at [712, 23] on icon at bounding box center [716, 25] width 11 height 11
